Goal: Check status: Check status

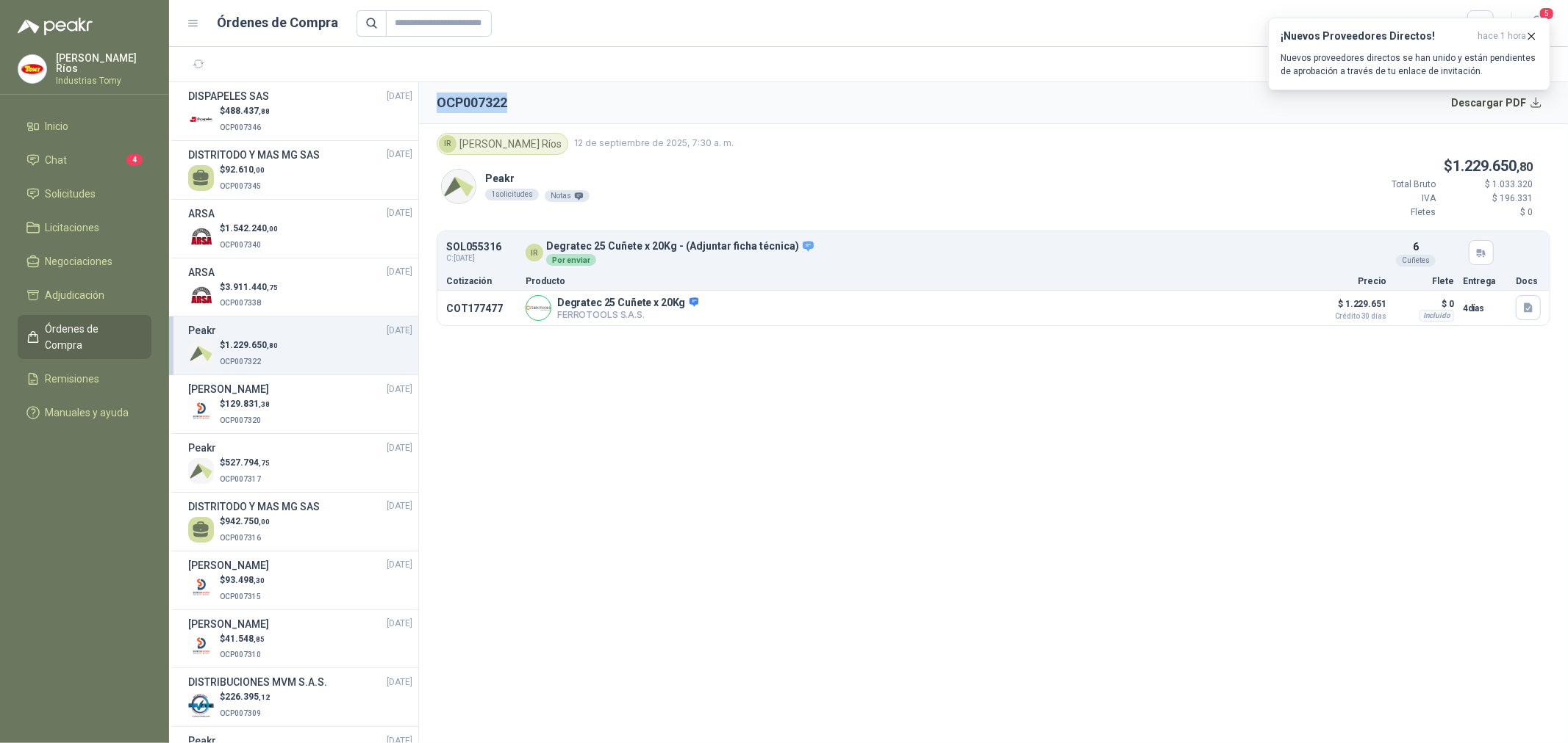
scroll to position [180, 0]
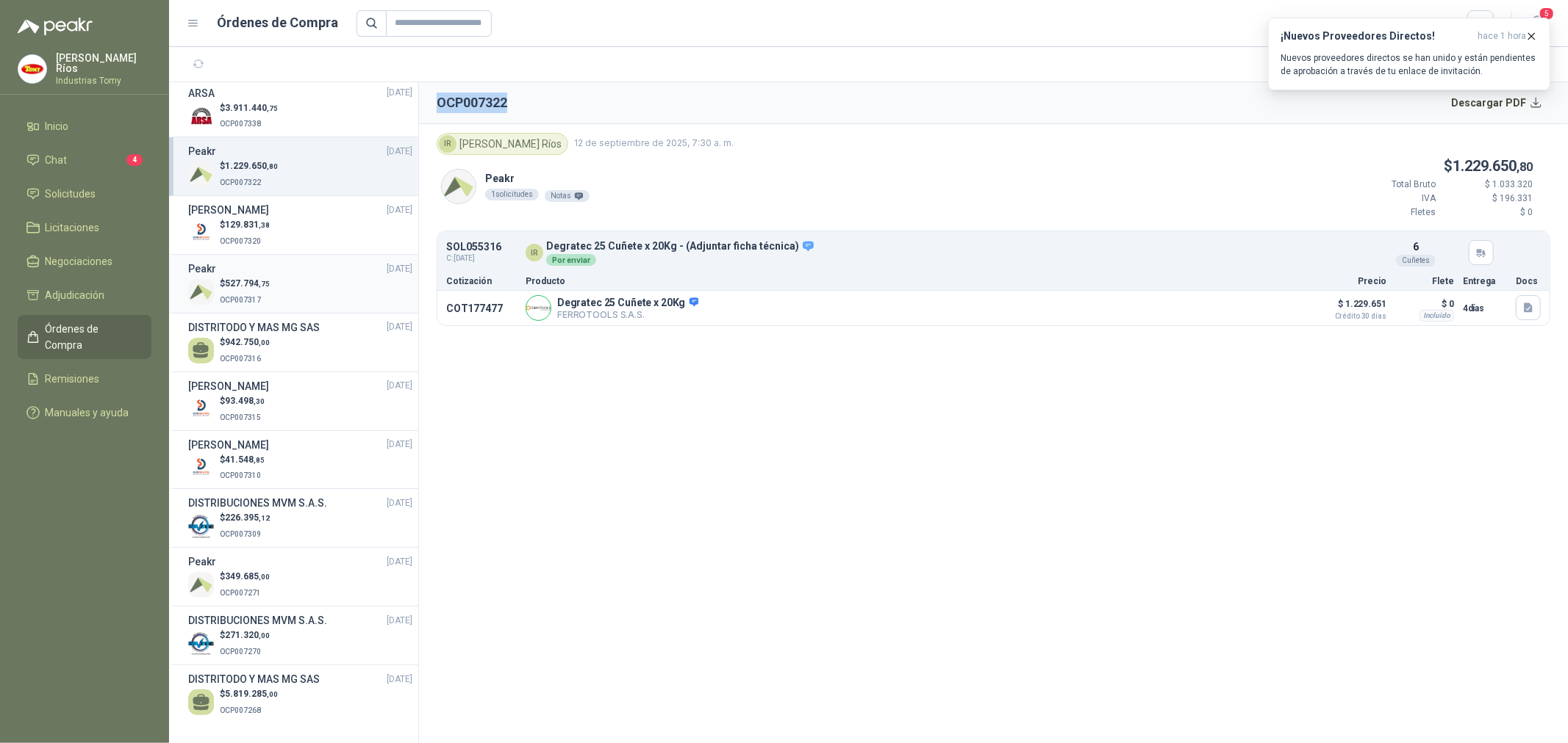
click at [295, 281] on div "$ 527.794 ,75 OCP007317" at bounding box center [299, 292] width 224 height 30
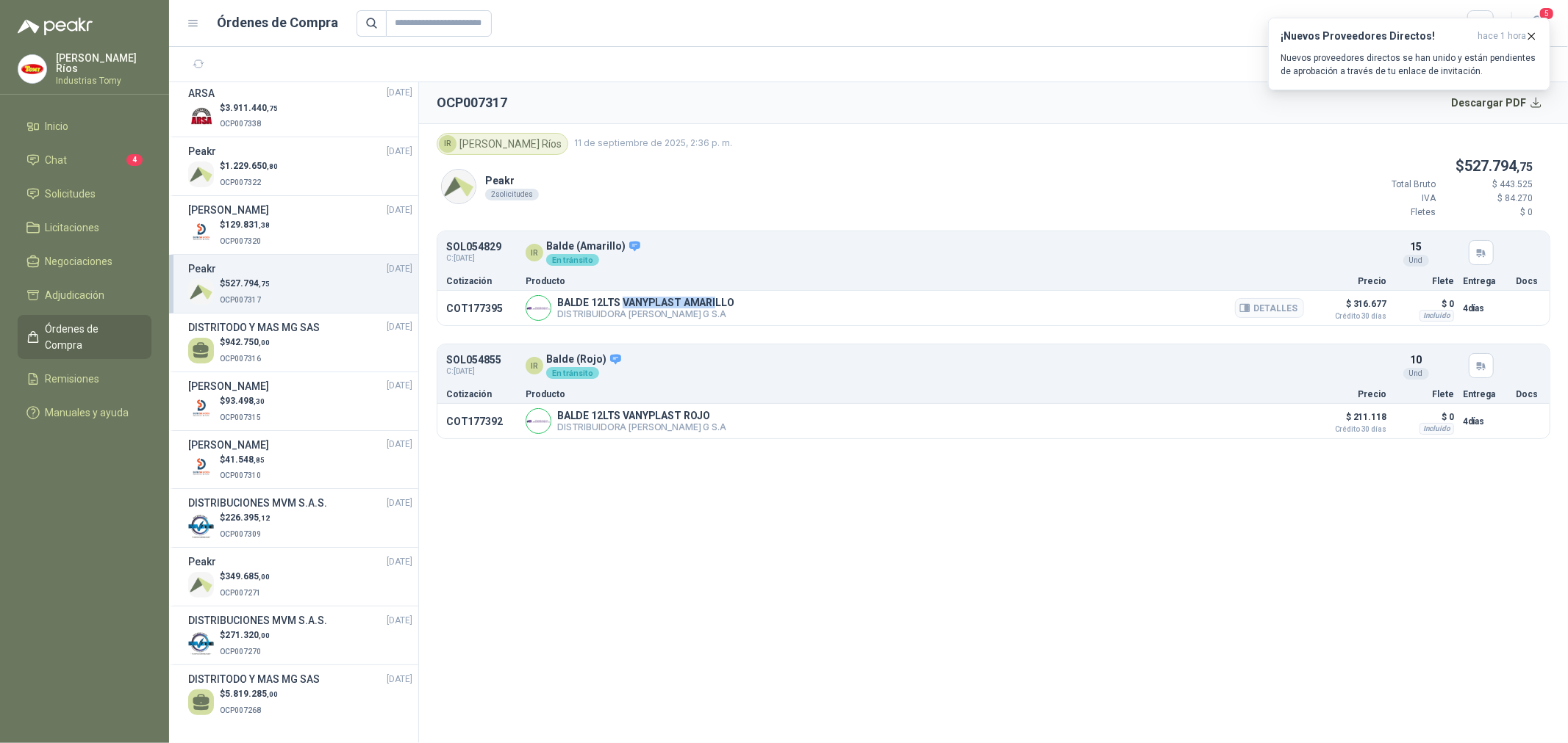
drag, startPoint x: 622, startPoint y: 299, endPoint x: 714, endPoint y: 303, distance: 92.1
click at [714, 303] on p "BALDE 12LTS VANYPLAST AMARILLO" at bounding box center [646, 302] width 177 height 12
click at [1270, 310] on button "Detalles" at bounding box center [1269, 308] width 69 height 20
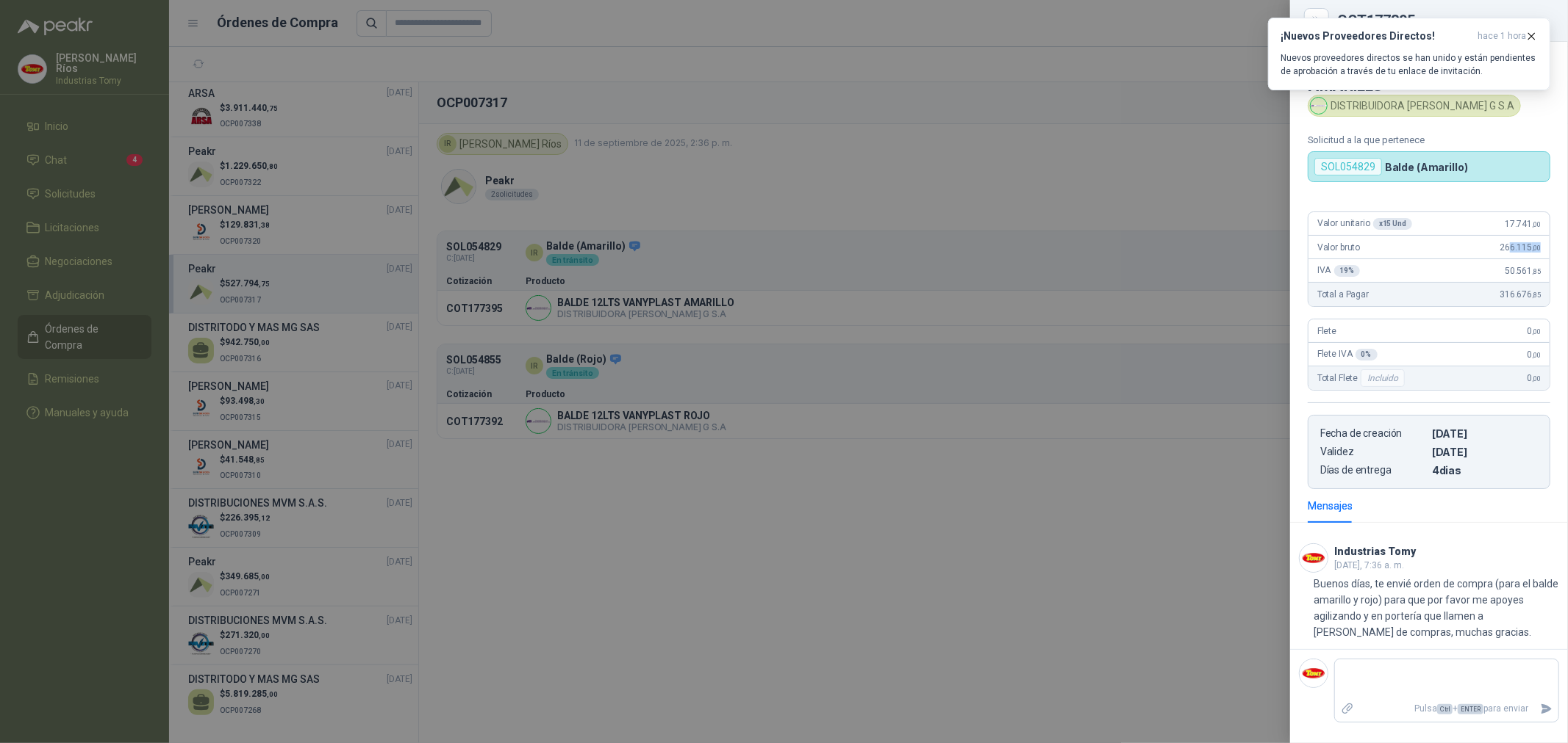
drag, startPoint x: 1527, startPoint y: 250, endPoint x: 1291, endPoint y: 452, distance: 310.6
click at [1498, 259] on div "Valor bruto 266.115 ,00" at bounding box center [1429, 248] width 241 height 24
click at [909, 542] on div at bounding box center [784, 371] width 1568 height 743
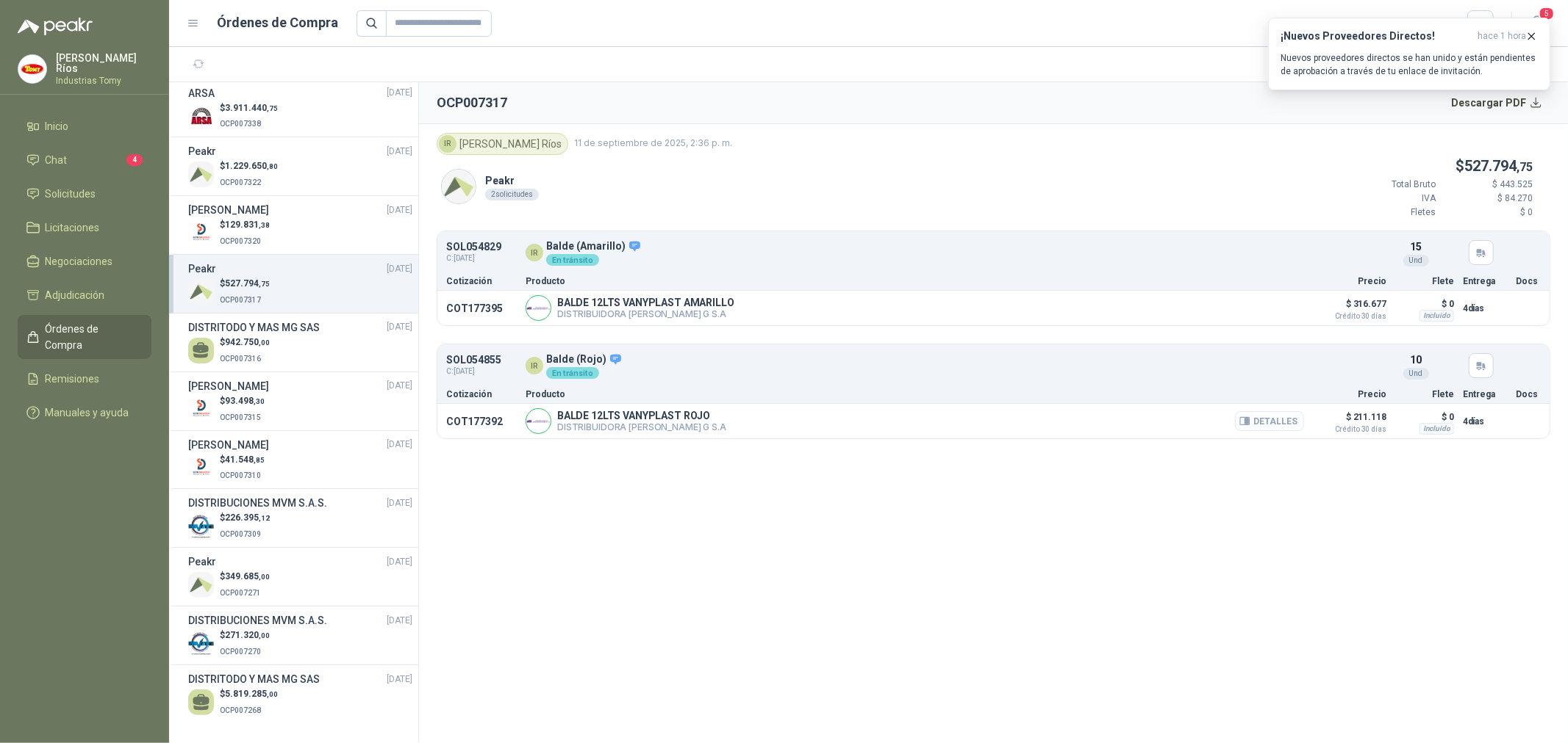
click at [1265, 424] on button "Detalles" at bounding box center [1269, 422] width 69 height 20
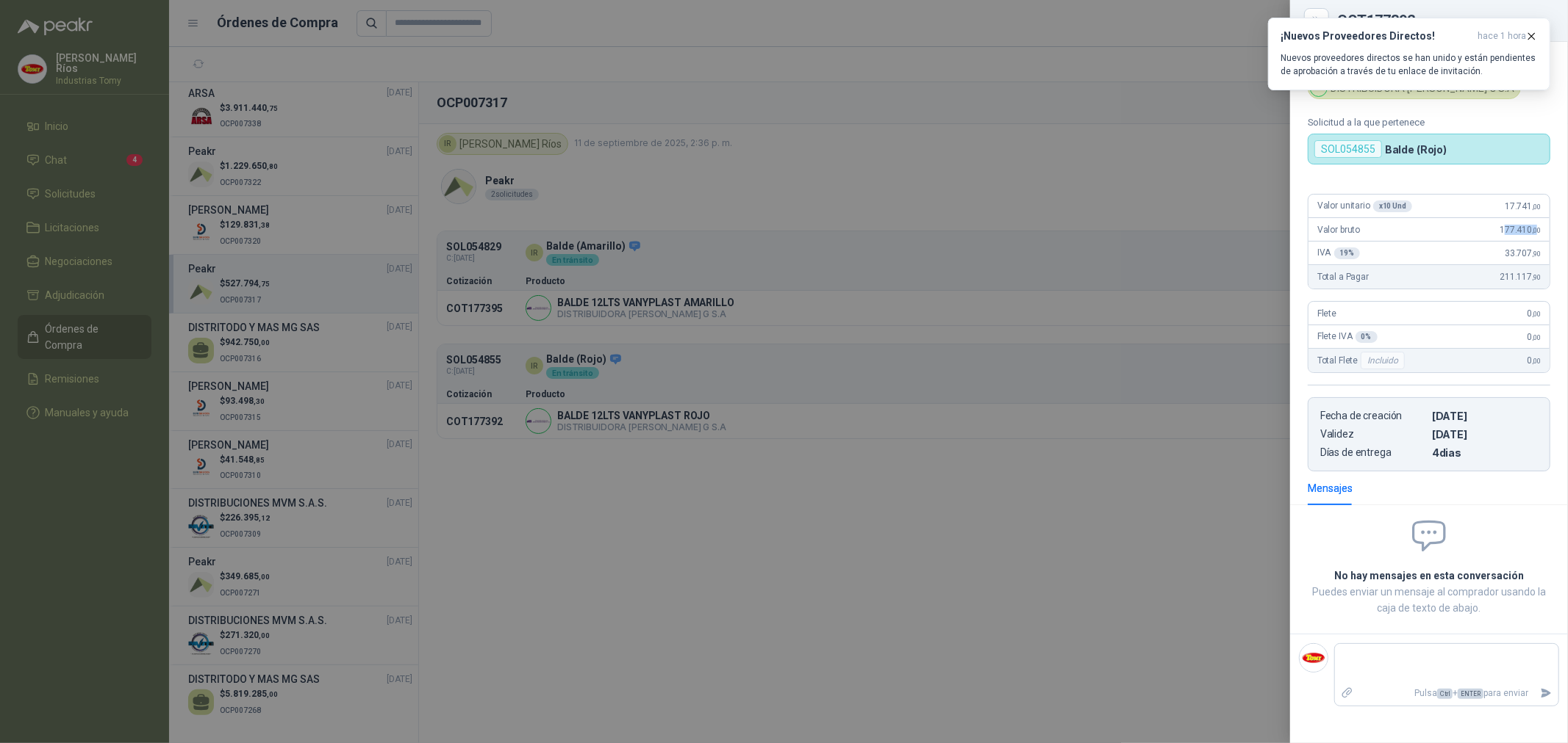
drag, startPoint x: 1535, startPoint y: 225, endPoint x: 1480, endPoint y: 250, distance: 60.4
click at [1489, 241] on div "Valor bruto 177.410 ,00" at bounding box center [1429, 230] width 241 height 24
click at [1158, 555] on div at bounding box center [784, 371] width 1568 height 743
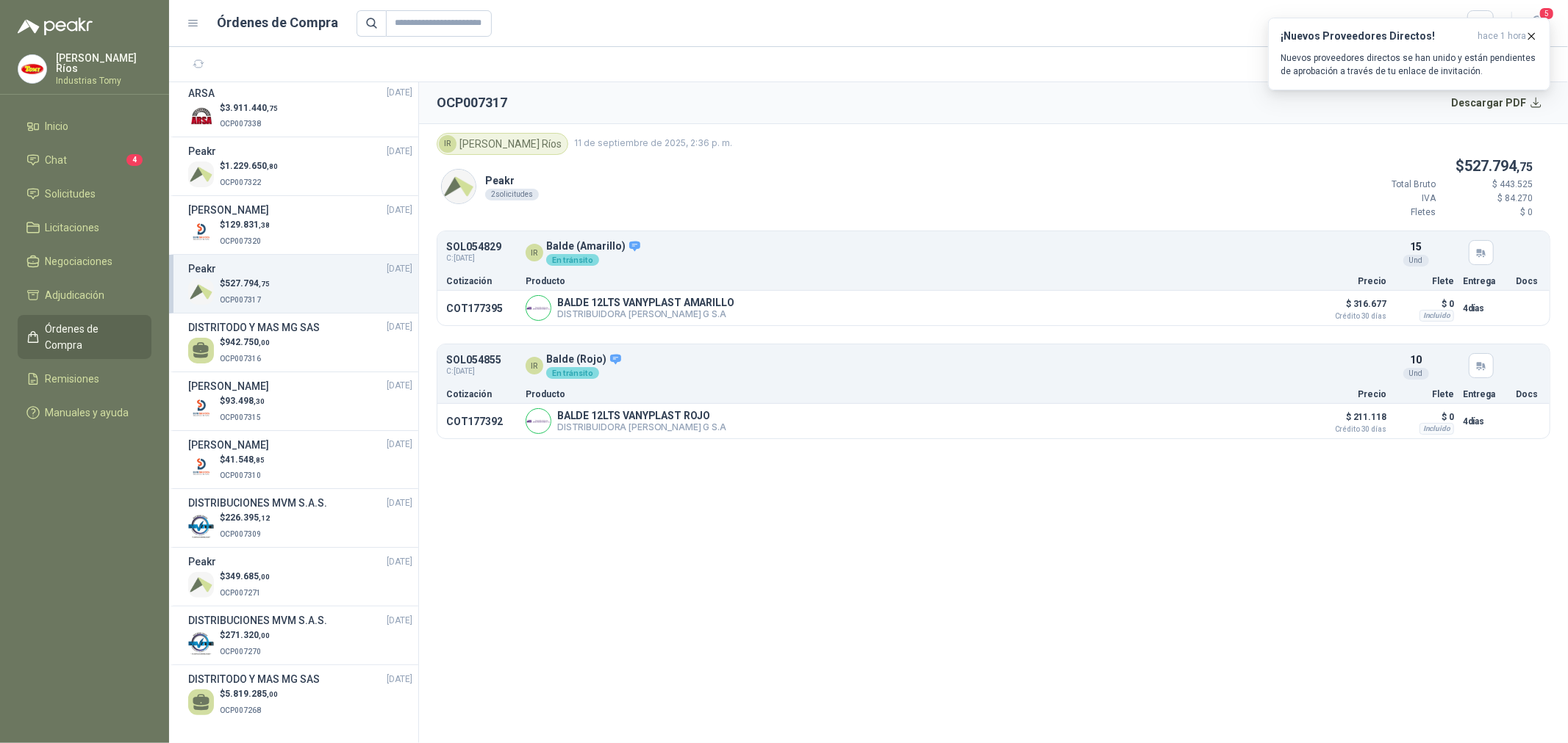
click at [719, 537] on section "OCP007317 Descargar PDF IR [PERSON_NAME] [DATE] 2:36 p. m. Peakr 2 solicitudes …" at bounding box center [993, 412] width 1149 height 661
click at [687, 562] on section "OCP007317 Descargar PDF IR [PERSON_NAME] [DATE] 2:36 p. m. Peakr 2 solicitudes …" at bounding box center [993, 412] width 1149 height 661
click at [279, 167] on div "$ 1.229.650 ,80 OCP007322" at bounding box center [299, 174] width 224 height 30
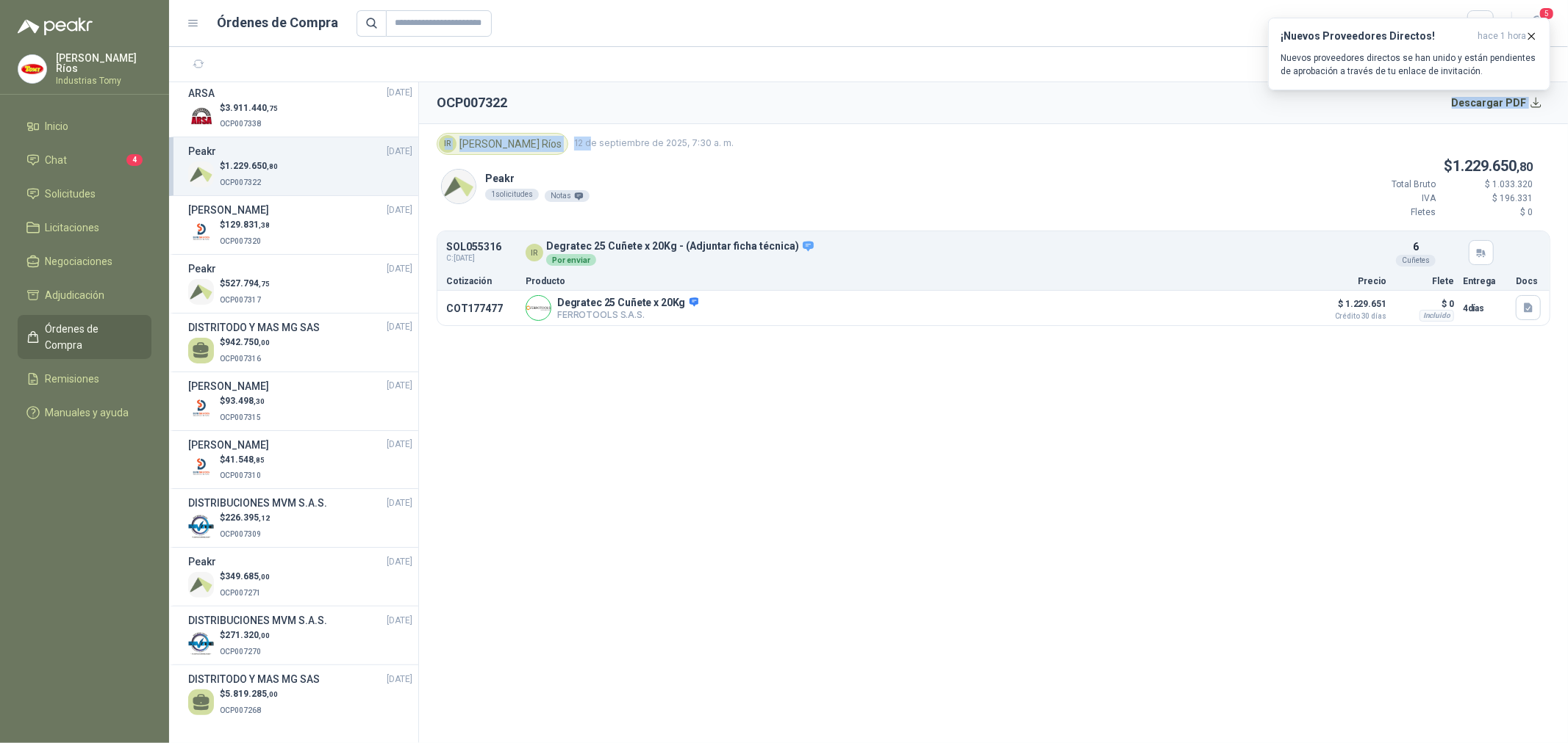
drag, startPoint x: 541, startPoint y: 138, endPoint x: 791, endPoint y: 127, distance: 250.2
click at [765, 122] on section "OCP007322 Descargar PDF IR [PERSON_NAME] [DATE] 7:30 a. m. Peakr 1 solicitudes …" at bounding box center [993, 412] width 1149 height 661
click at [1024, 367] on section "OCP007322 Descargar PDF IR [PERSON_NAME] [DATE] 7:30 a. m. Peakr 1 solicitudes …" at bounding box center [993, 412] width 1149 height 661
drag, startPoint x: 1473, startPoint y: 309, endPoint x: 1495, endPoint y: 310, distance: 22.0
click at [1493, 311] on p "4 días" at bounding box center [1484, 308] width 44 height 17
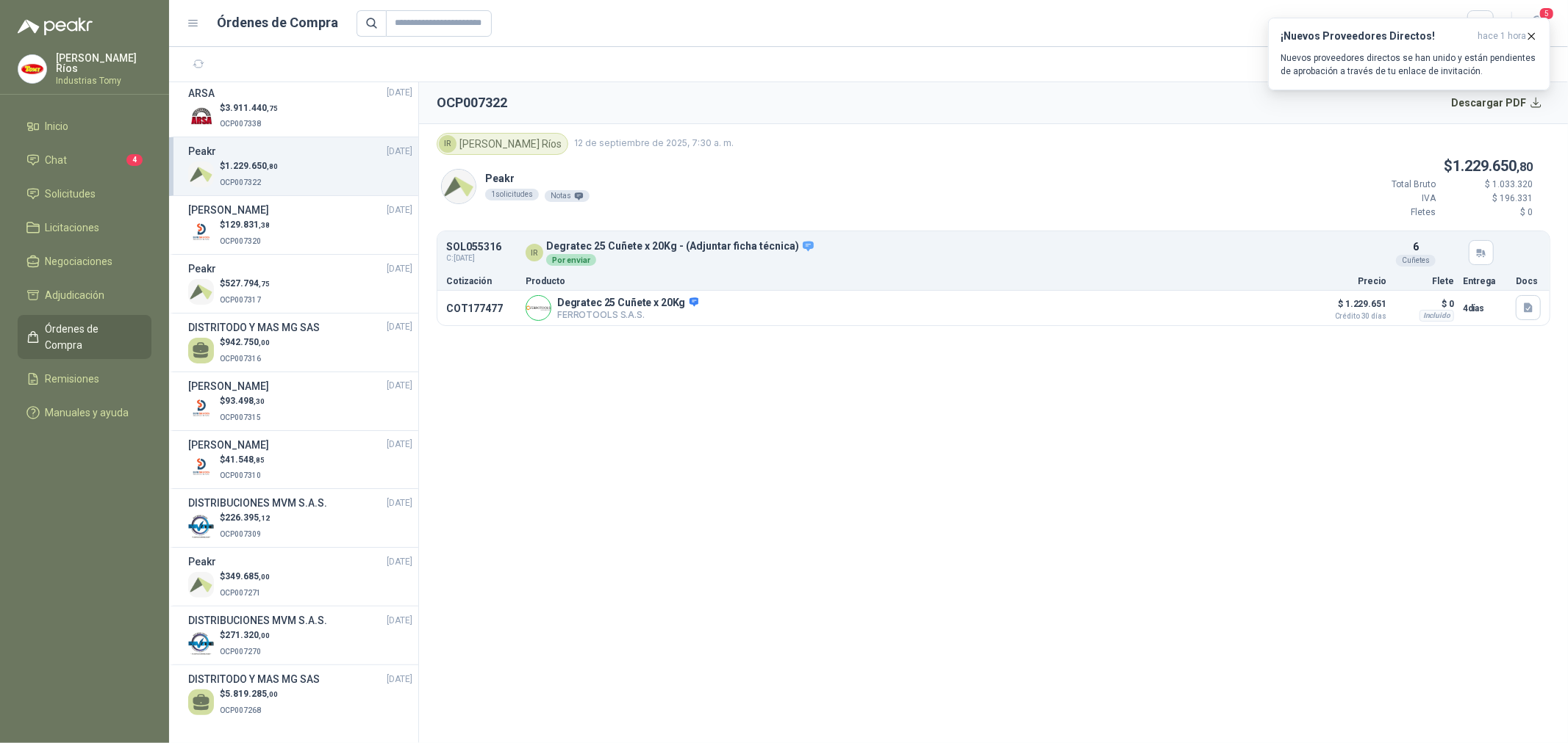
click at [655, 482] on section "OCP007322 Descargar PDF IR [PERSON_NAME] [DATE] 7:30 a. m. Peakr 1 solicitudes …" at bounding box center [993, 412] width 1149 height 661
click at [267, 517] on span ",12" at bounding box center [264, 517] width 11 height 8
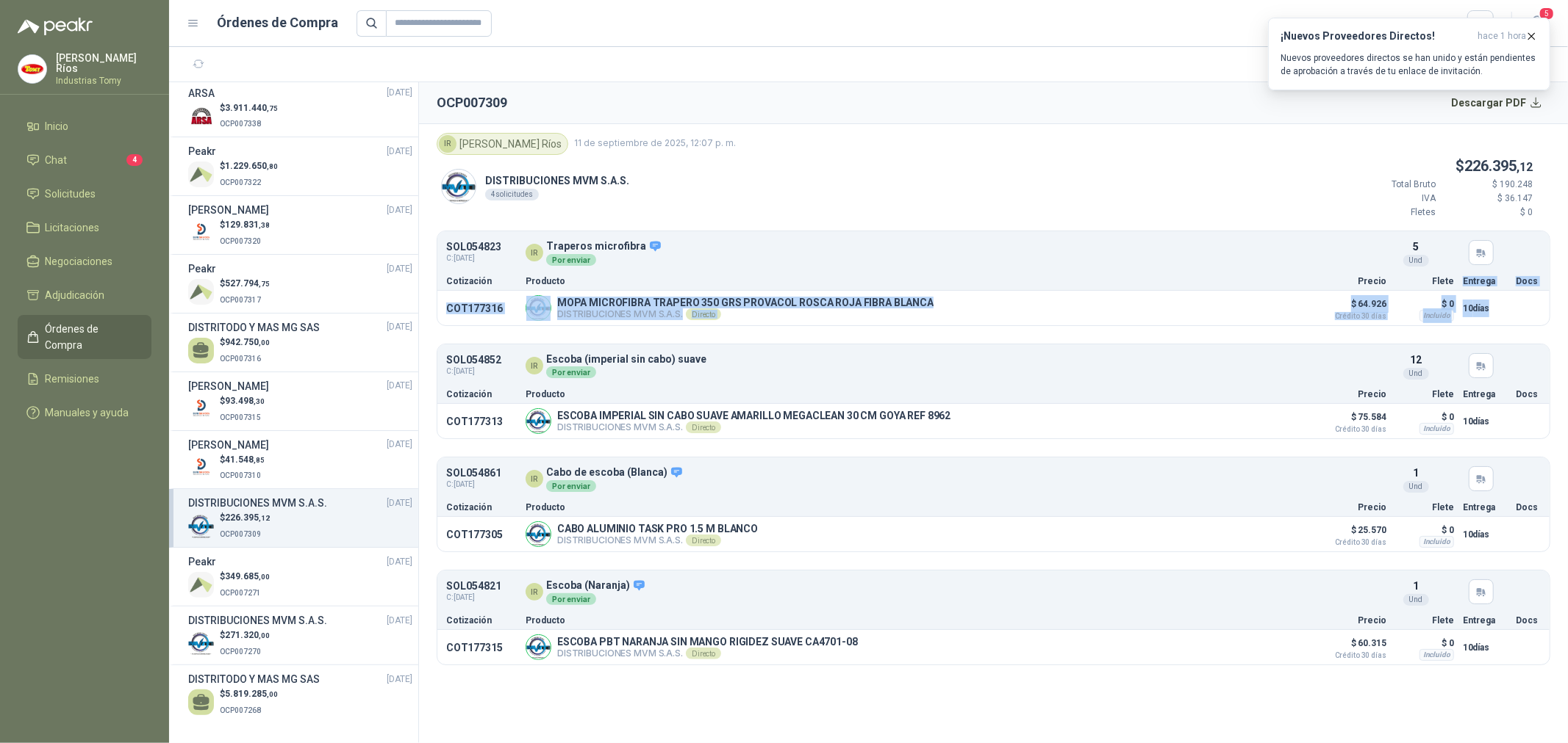
drag, startPoint x: 1472, startPoint y: 292, endPoint x: 1455, endPoint y: 289, distance: 17.3
click at [1455, 289] on div "SOL054823 C: [DATE] IR Traperos microfibra Por enviar Detalles 5 Und Cotizació…" at bounding box center [993, 278] width 1114 height 96
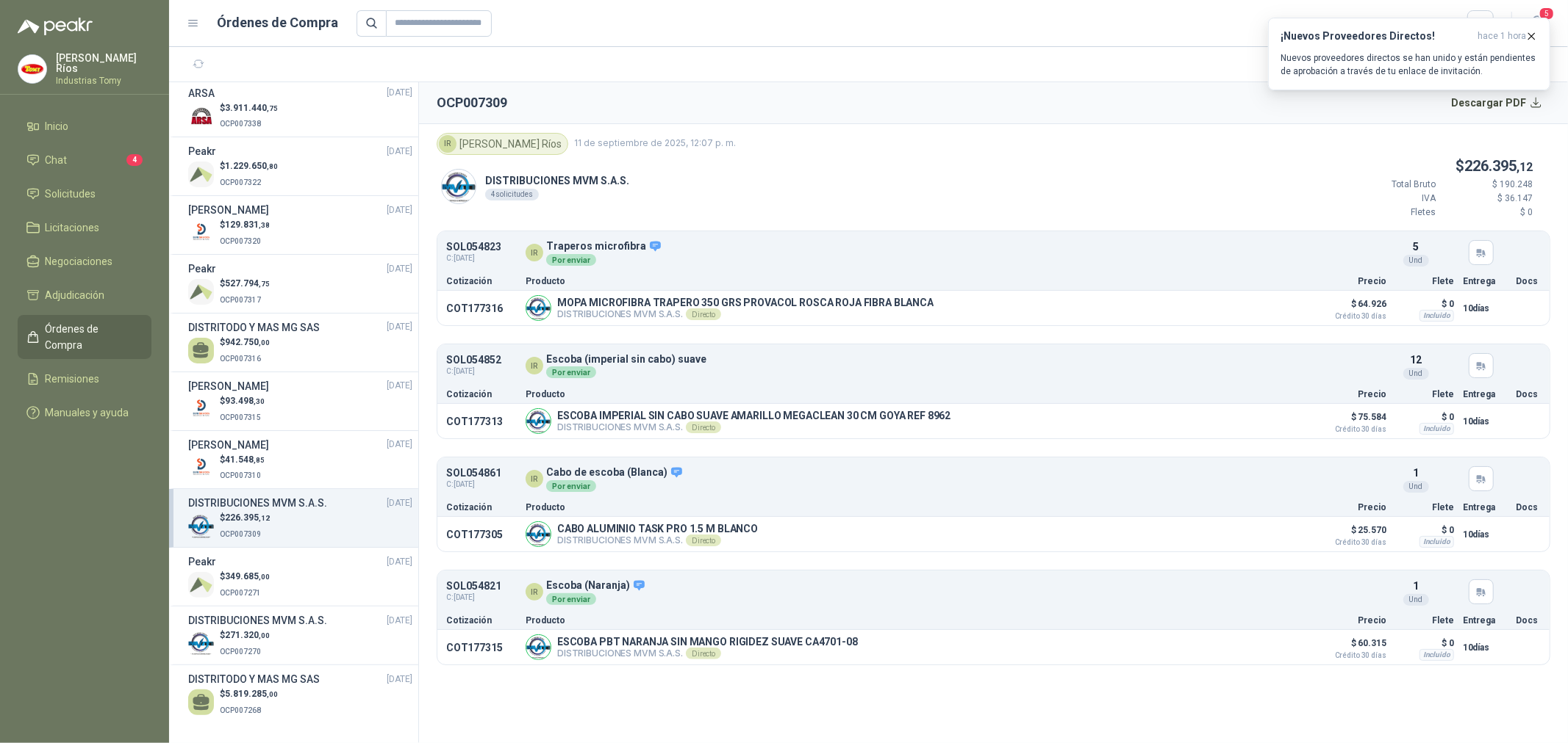
click at [1460, 689] on section "OCP007309 Descargar PDF IR [PERSON_NAME] [DATE] 12:07 p. m. DISTRIBUCIONES MVM …" at bounding box center [993, 412] width 1149 height 661
